Goal: Task Accomplishment & Management: Manage account settings

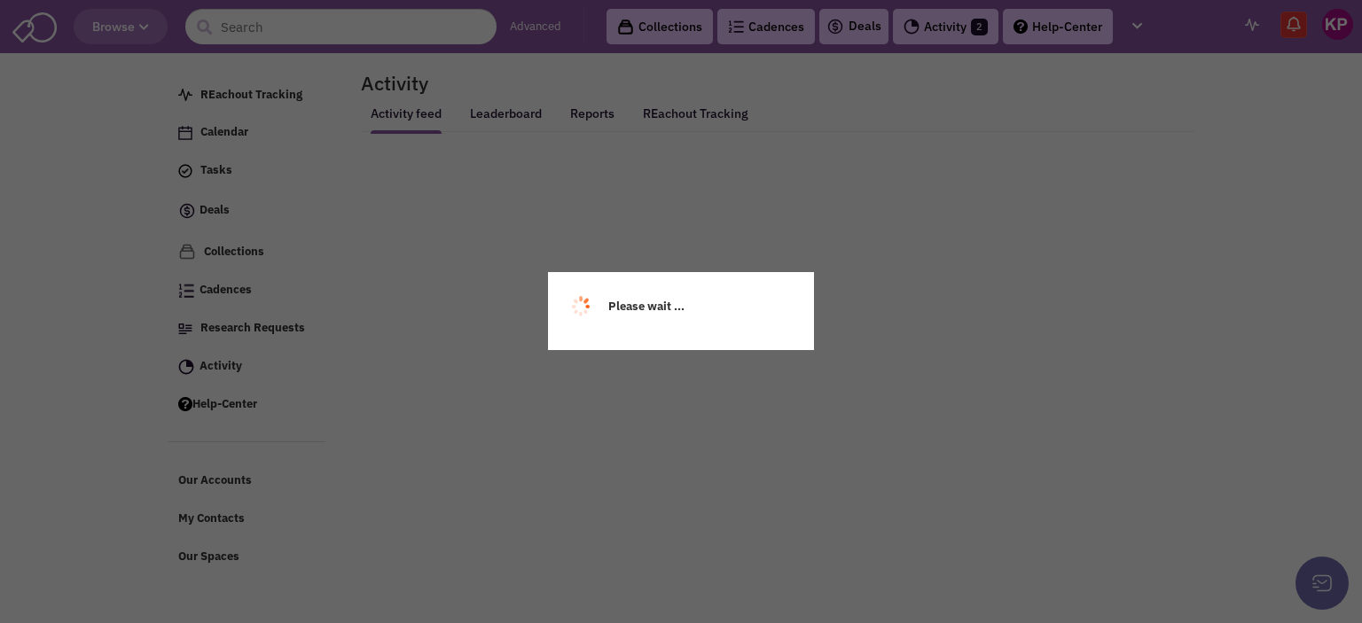
select select
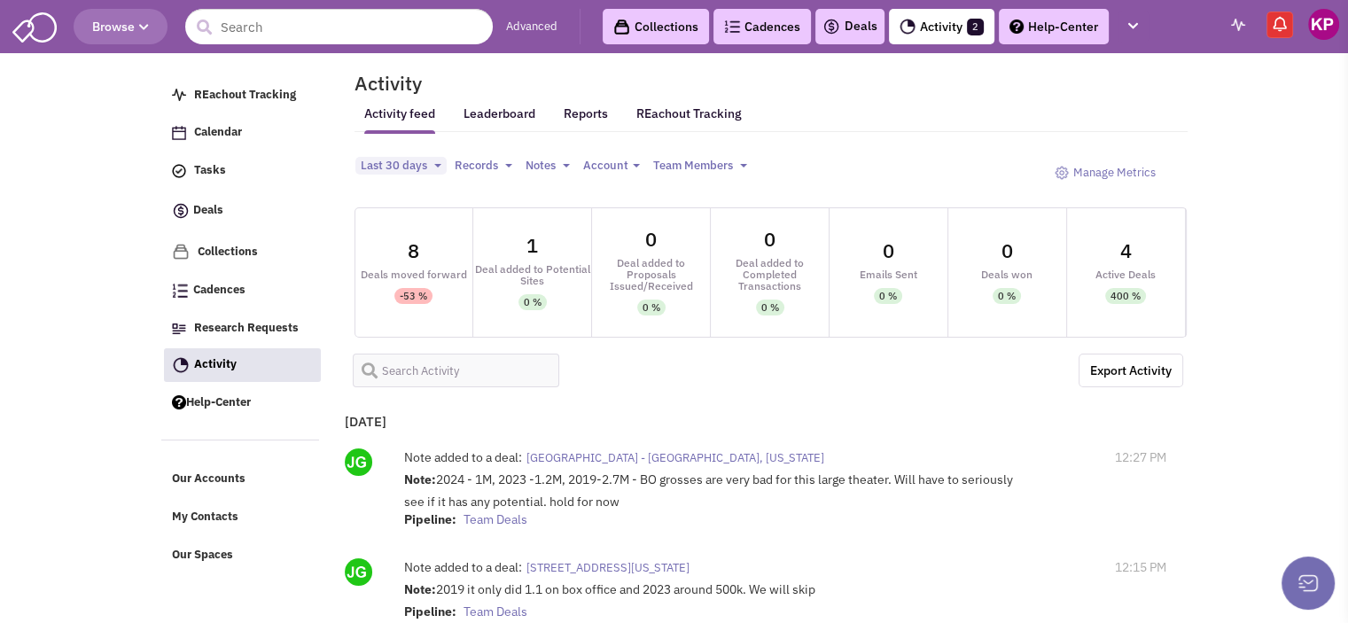
select select
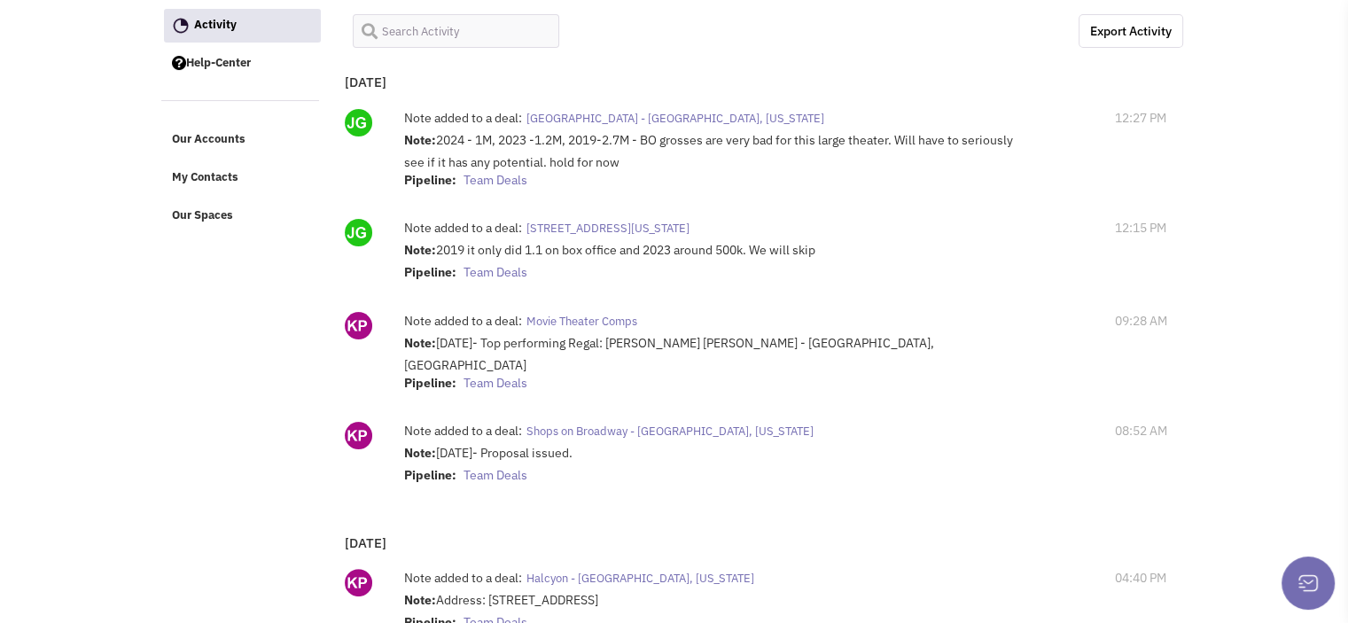
scroll to position [340, 0]
click at [670, 226] on span "[STREET_ADDRESS][US_STATE]" at bounding box center [608, 227] width 163 height 15
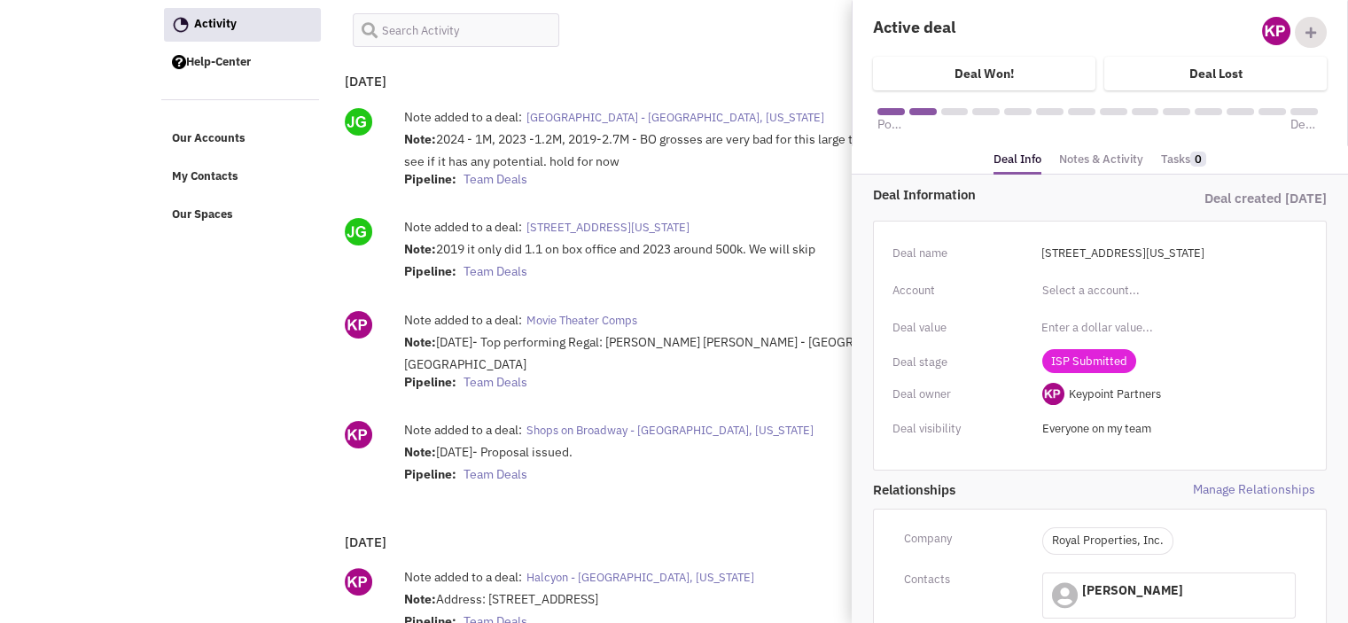
click at [1074, 164] on link "Notes & Activity" at bounding box center [1101, 160] width 84 height 26
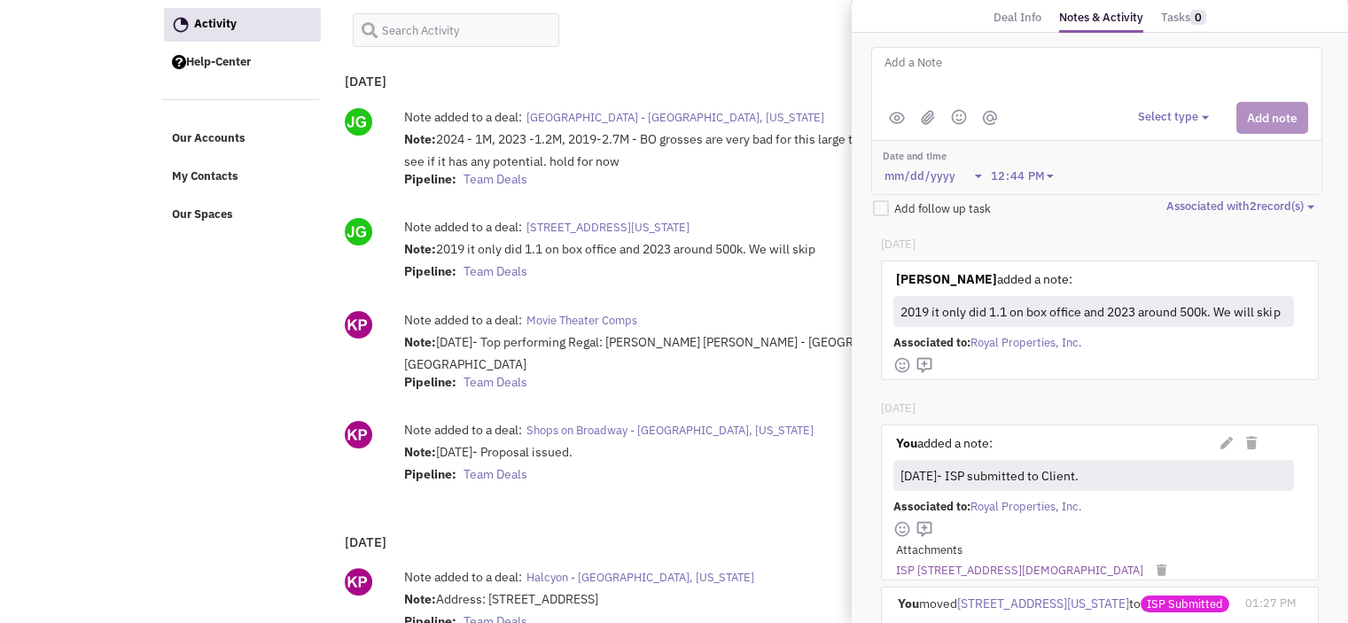
scroll to position [0, 0]
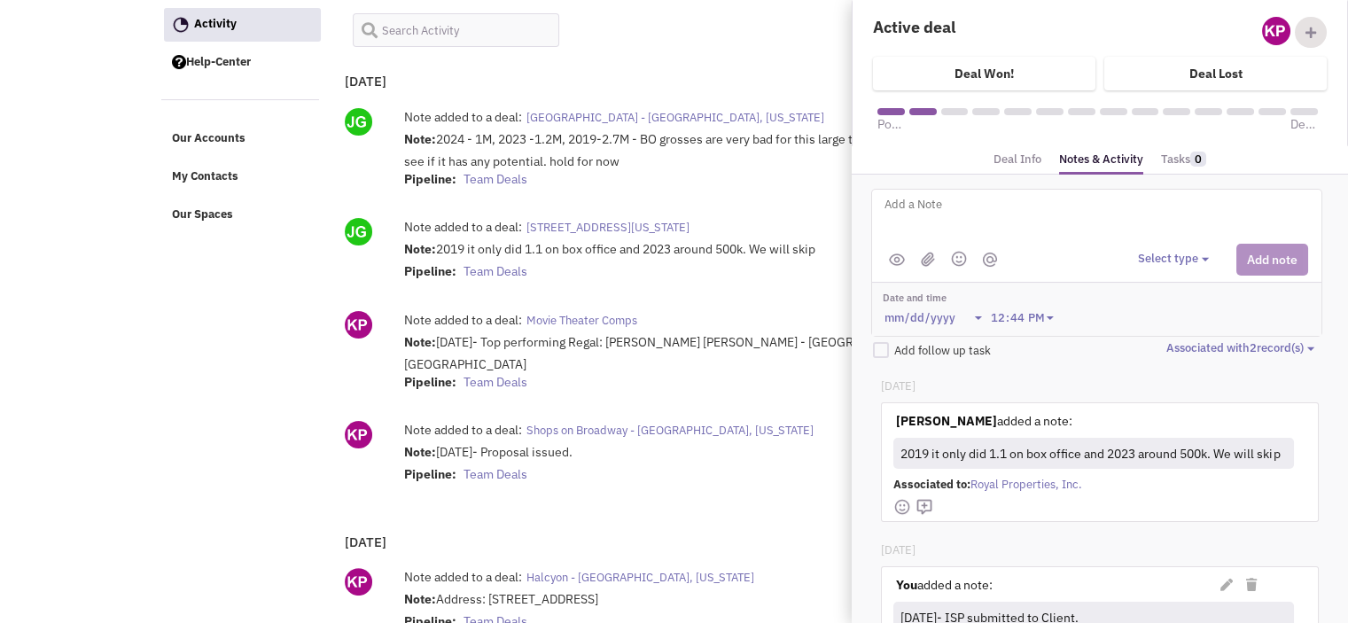
click at [1015, 163] on link "Deal Info" at bounding box center [1018, 160] width 48 height 26
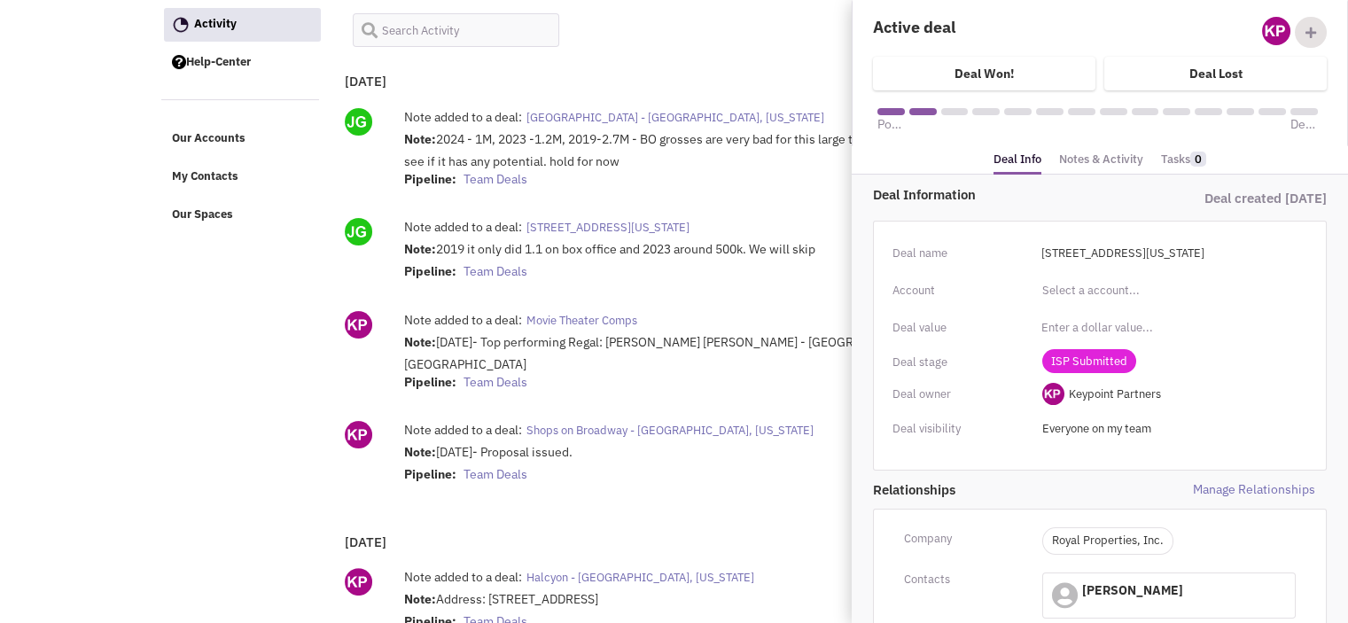
click at [683, 110] on span "[GEOGRAPHIC_DATA] - [GEOGRAPHIC_DATA], [US_STATE]" at bounding box center [676, 117] width 298 height 15
click at [1100, 159] on link "Notes & Activity" at bounding box center [1101, 160] width 84 height 26
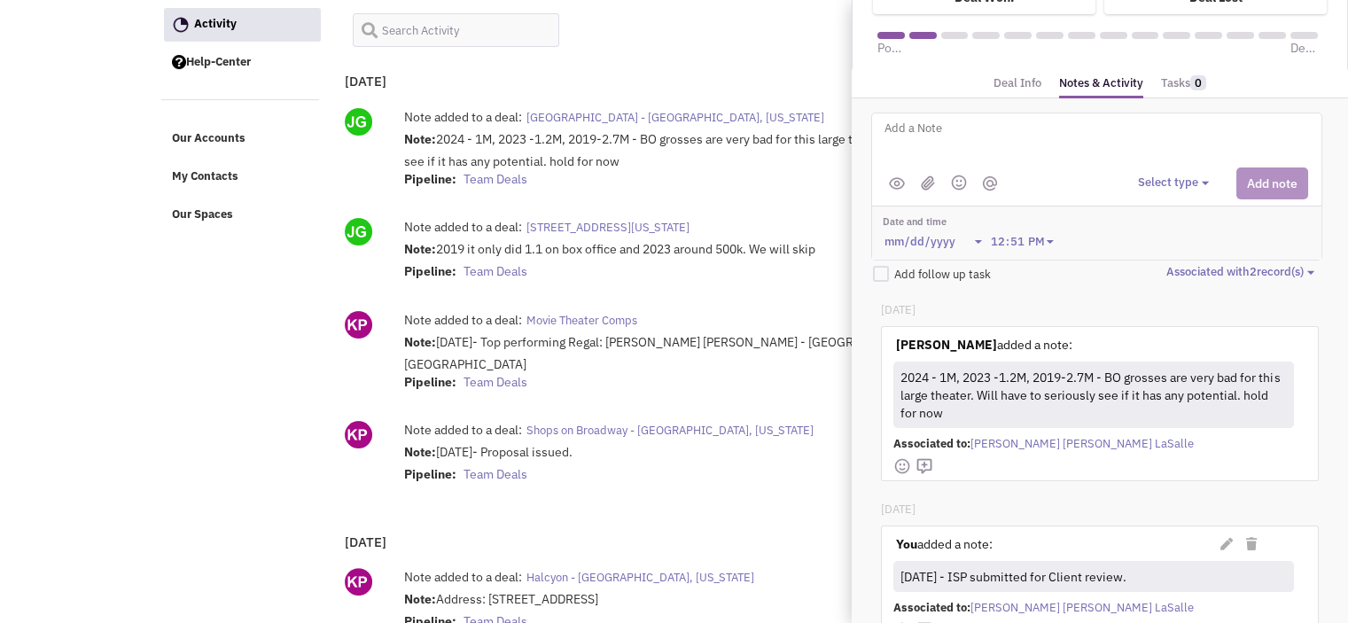
scroll to position [77, 0]
click at [1113, 305] on div "[DATE]" at bounding box center [1099, 313] width 437 height 25
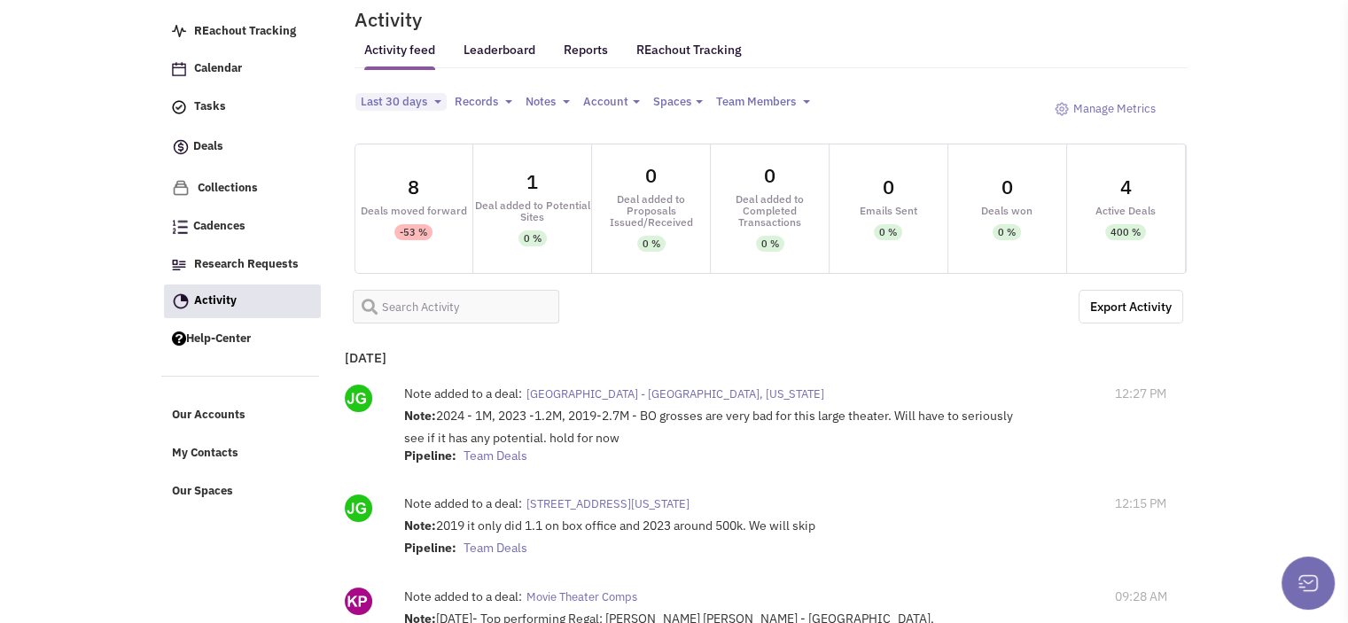
scroll to position [60, 0]
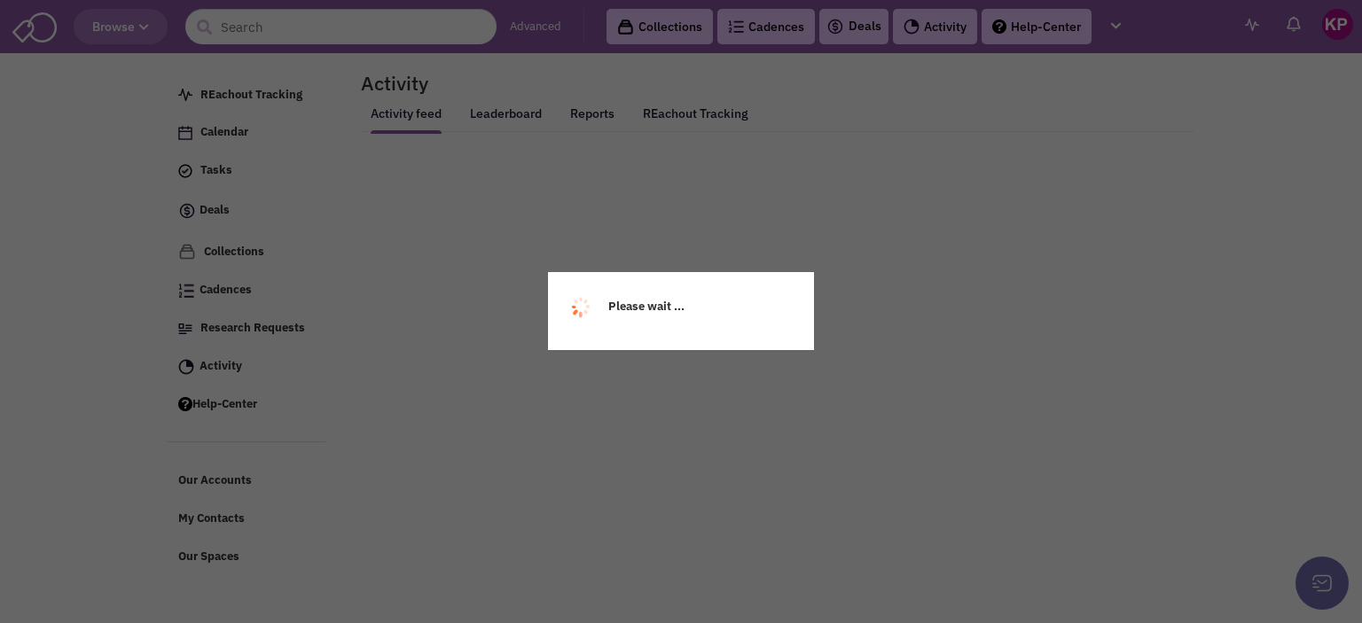
select select
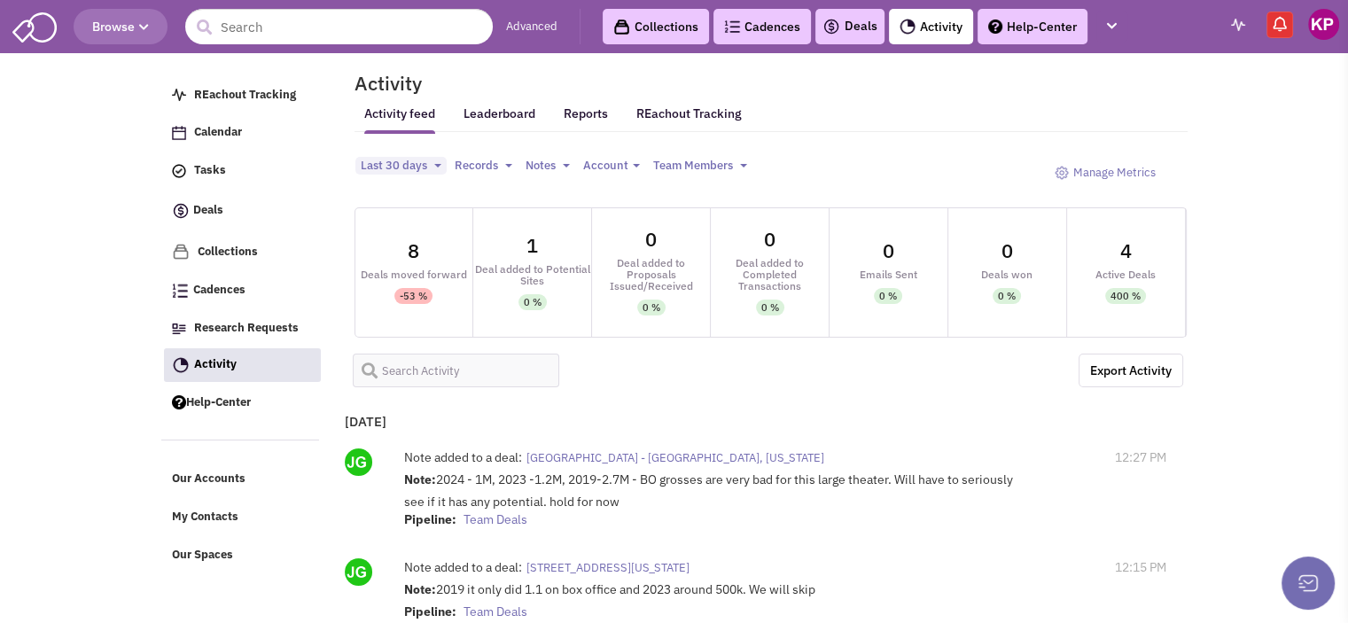
select select
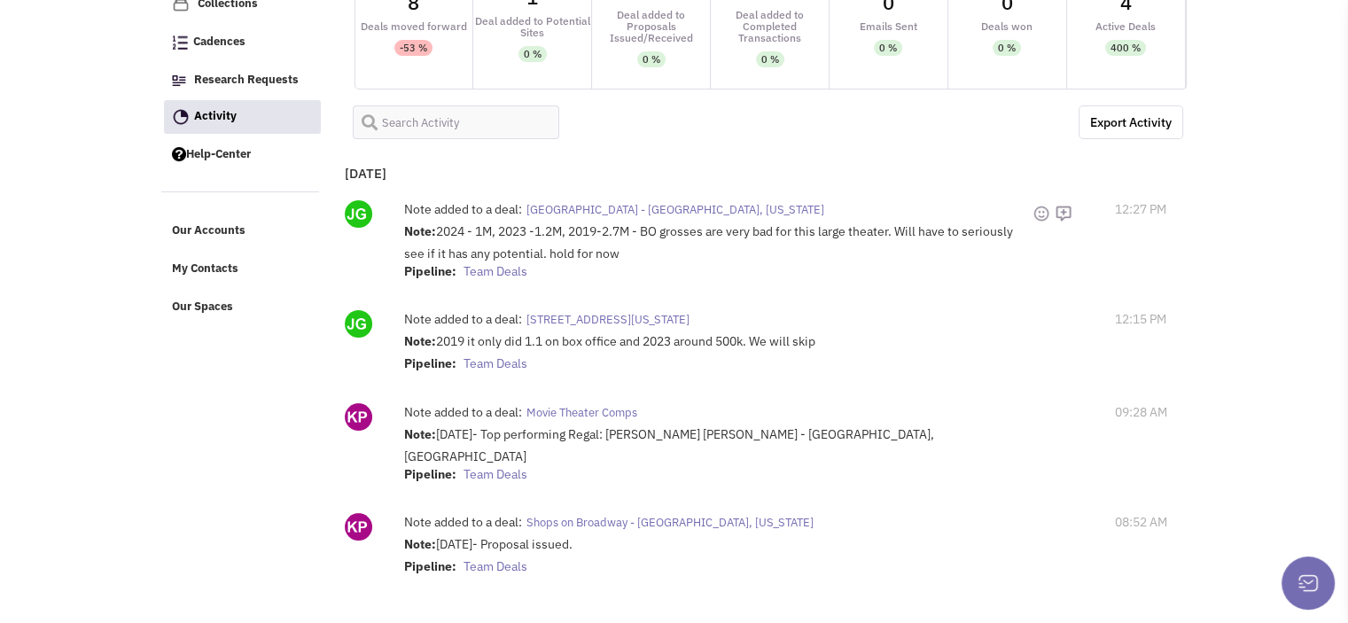
scroll to position [248, 0]
click at [651, 205] on span "[GEOGRAPHIC_DATA] - [GEOGRAPHIC_DATA], [US_STATE]" at bounding box center [676, 209] width 298 height 15
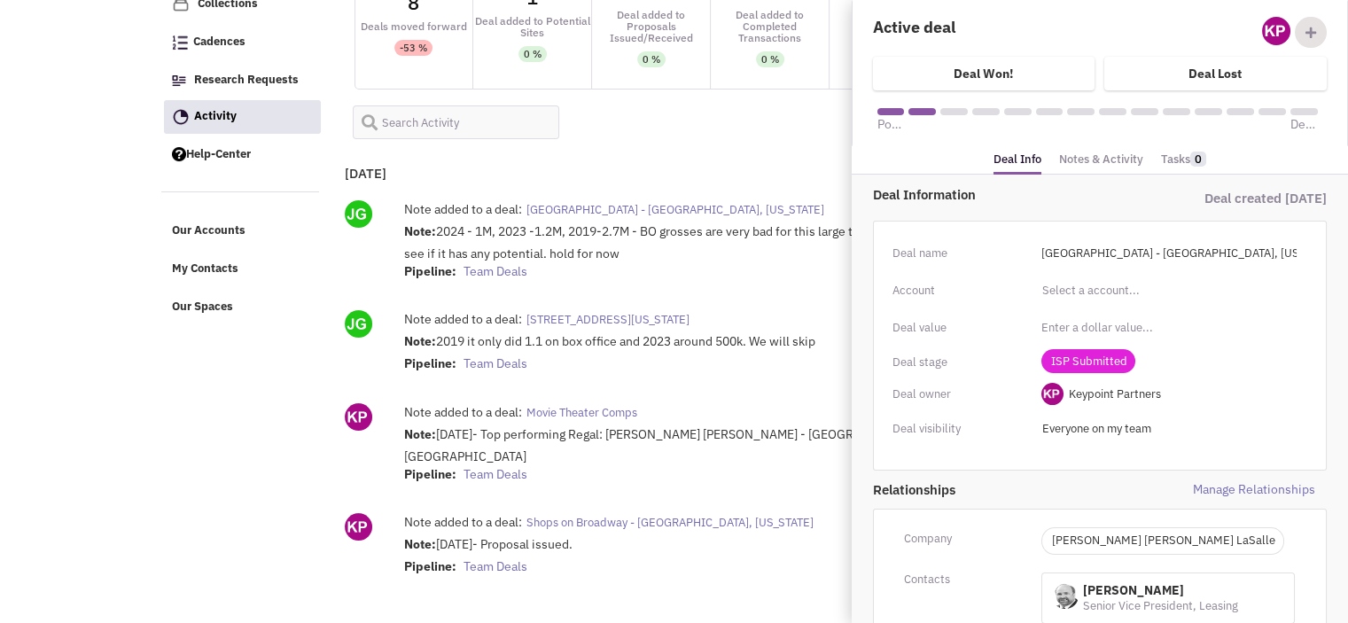
click at [1096, 155] on link "Notes & Activity" at bounding box center [1101, 160] width 84 height 26
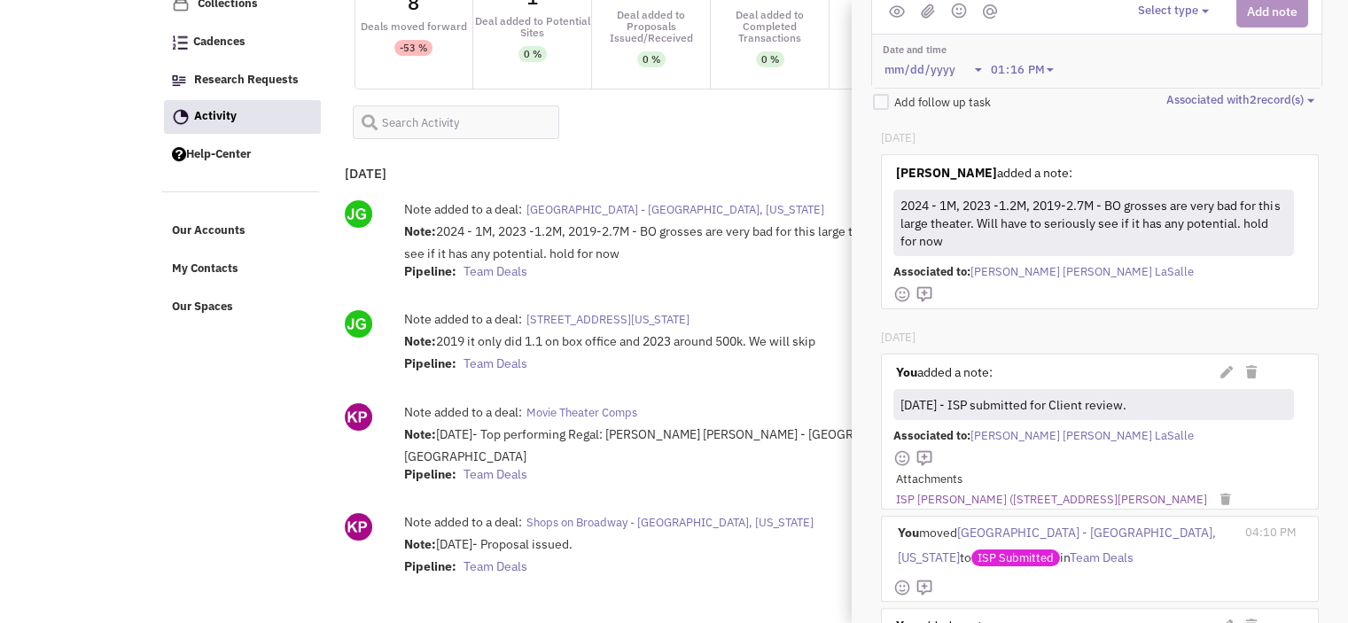
scroll to position [252, 0]
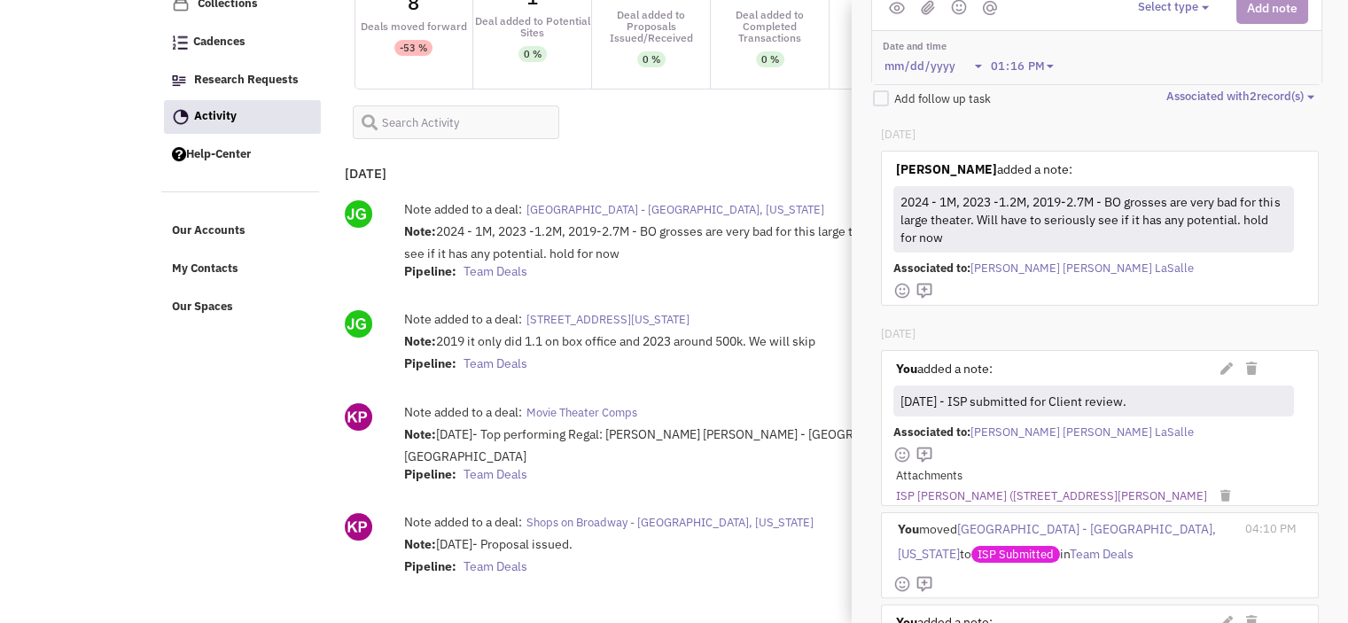
click at [710, 153] on div "Today Note added to a deal: Franklin Mall - Philadelphia, Pennsylvania Note: 20…" at bounding box center [760, 380] width 847 height 456
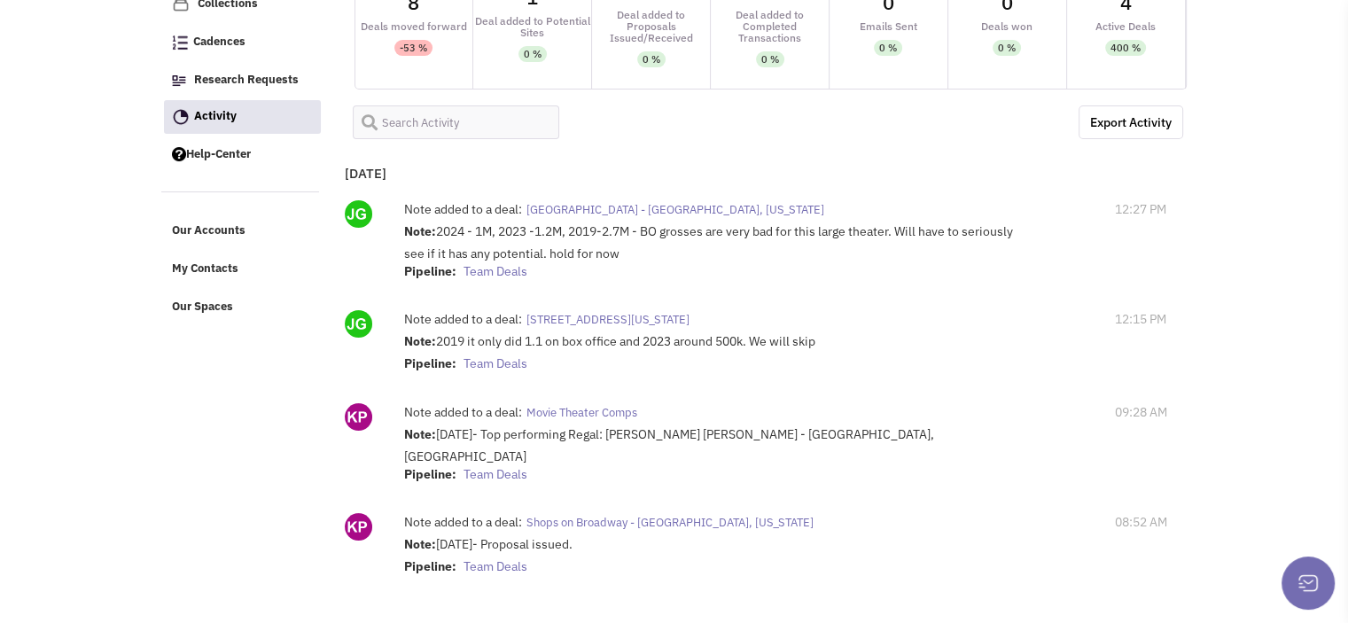
scroll to position [0, 0]
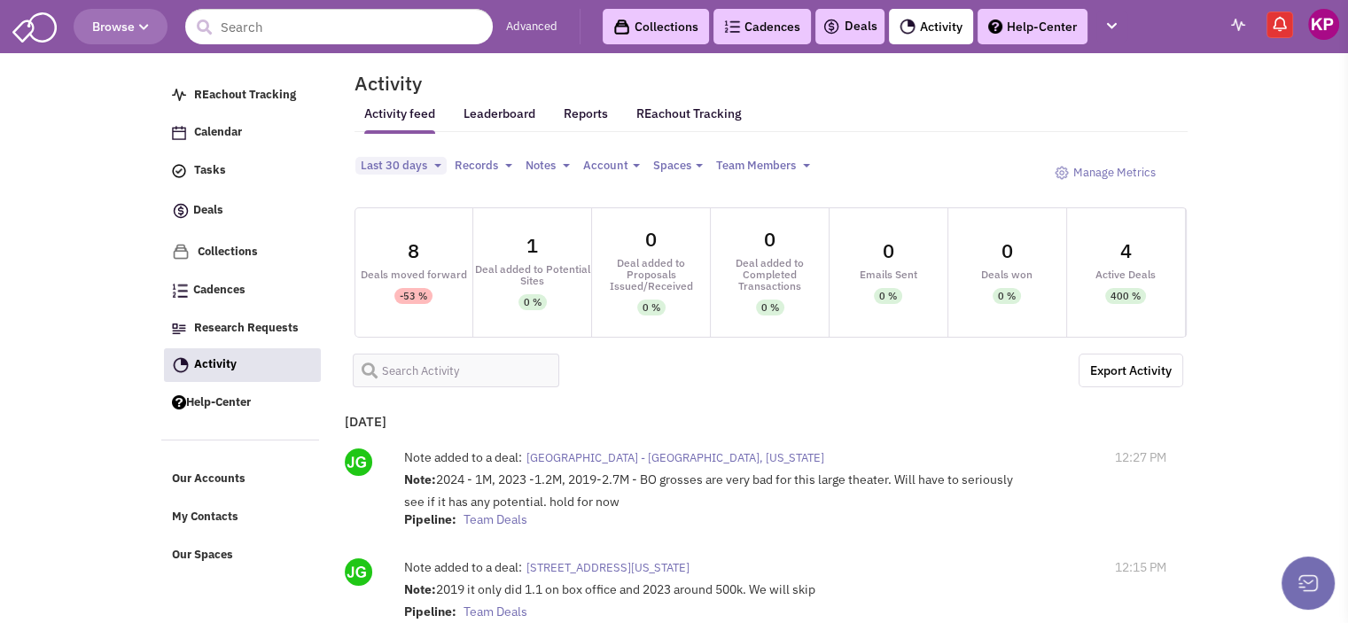
click at [862, 16] on link "Deals" at bounding box center [850, 26] width 55 height 21
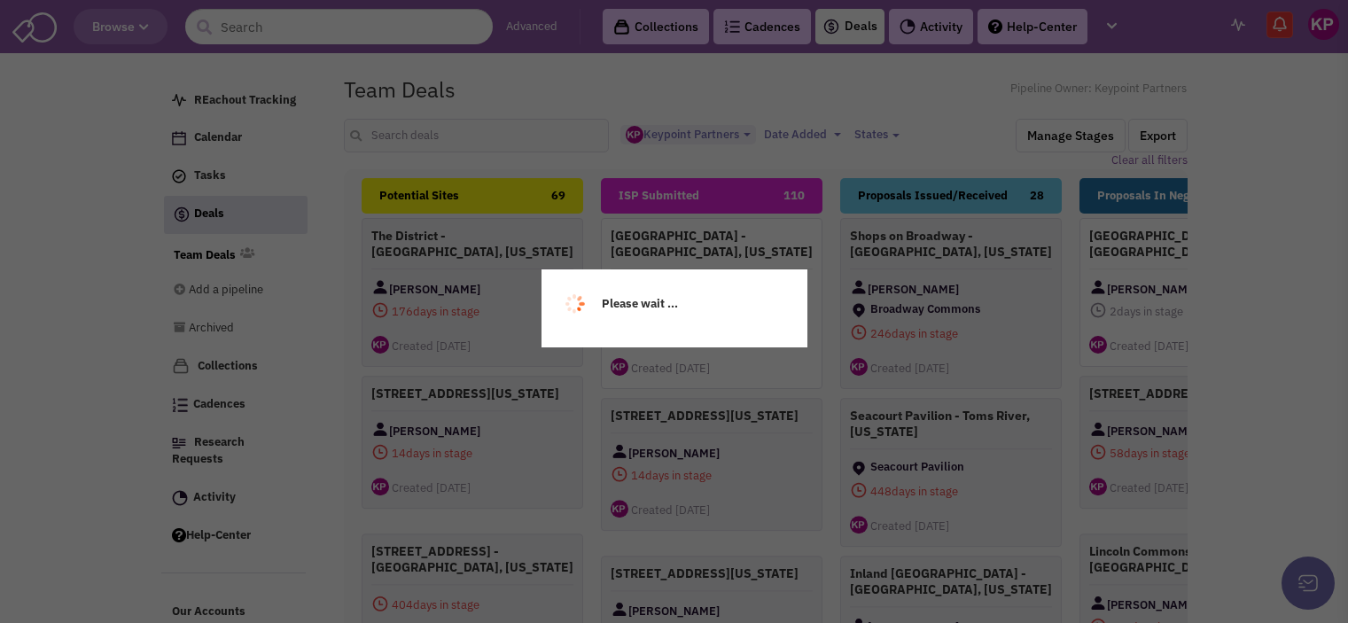
select select "1896"
select select
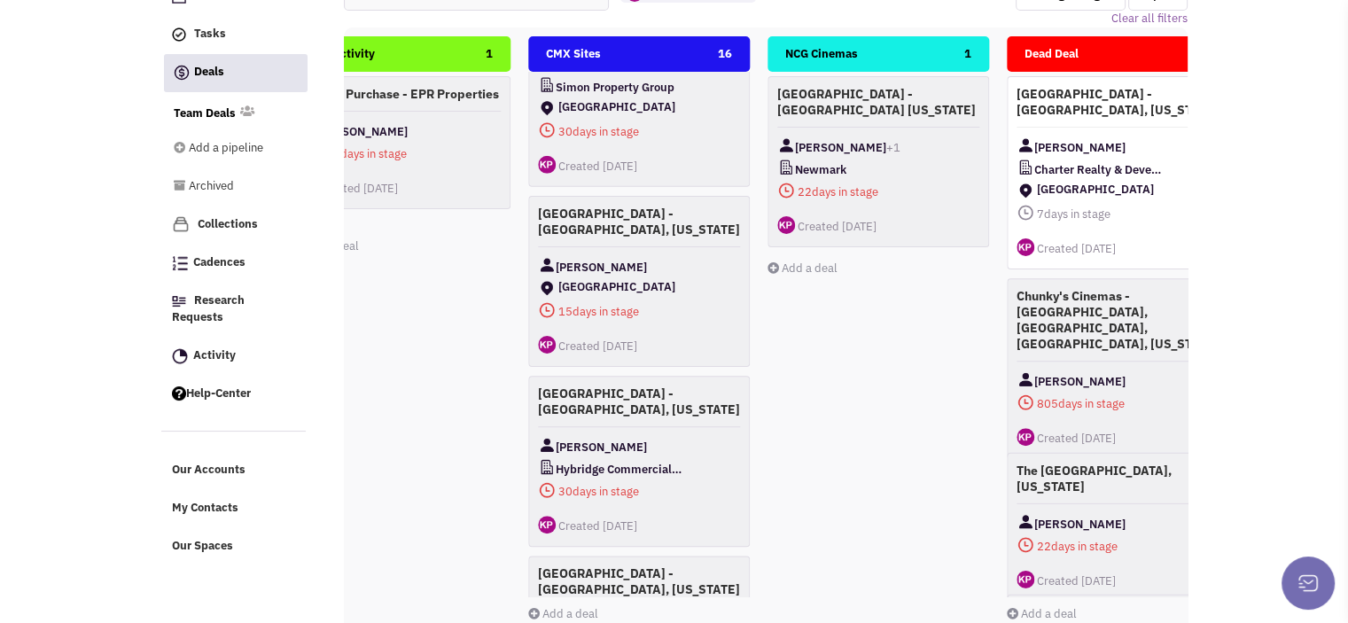
scroll to position [1105, 0]
